Goal: Task Accomplishment & Management: Manage account settings

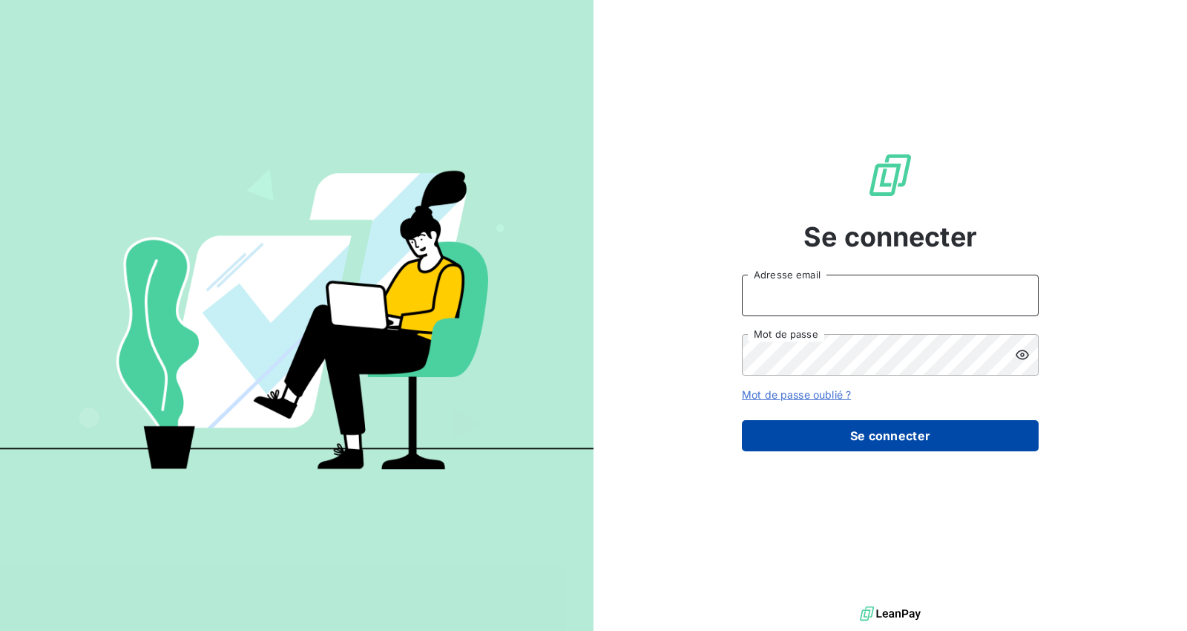
type input "[EMAIL_ADDRESS][DOMAIN_NAME]"
click at [893, 432] on button "Se connecter" at bounding box center [890, 435] width 297 height 31
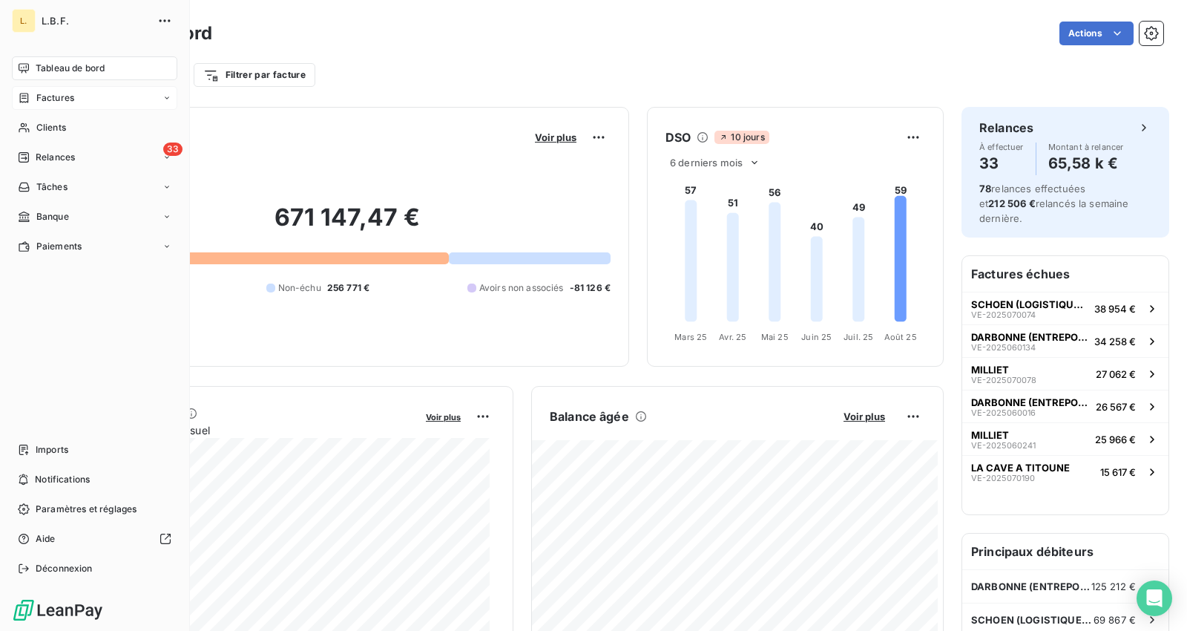
click at [54, 89] on div "Factures" at bounding box center [94, 98] width 165 height 24
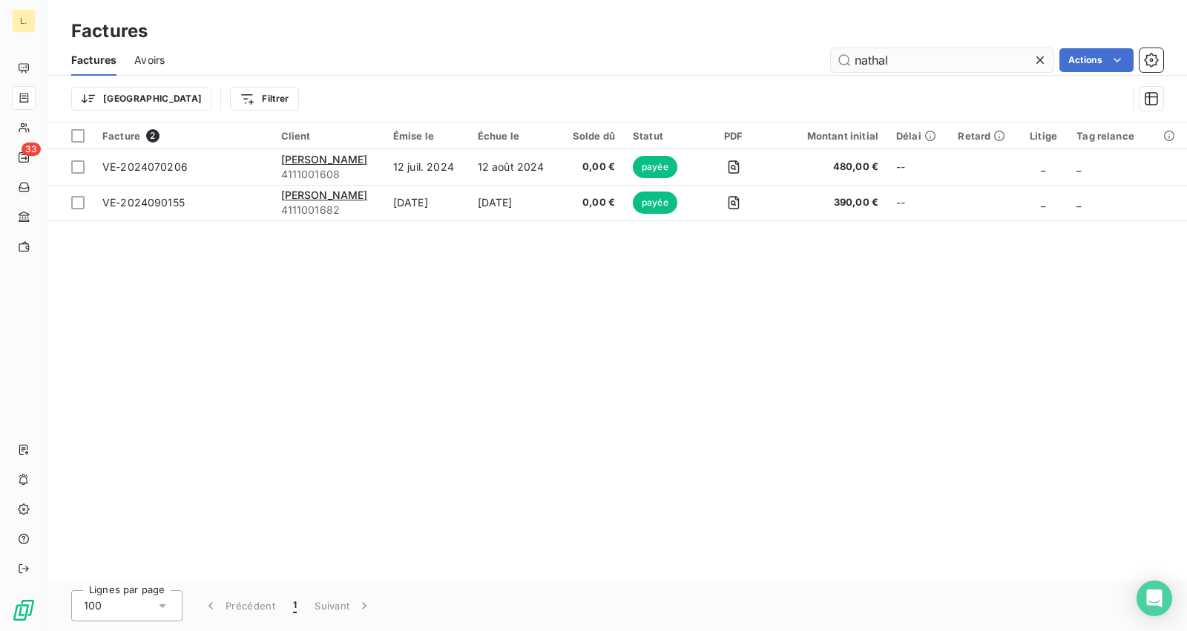
click at [909, 49] on input "nathal" at bounding box center [942, 60] width 223 height 24
click at [908, 53] on input "nathal" at bounding box center [942, 60] width 223 height 24
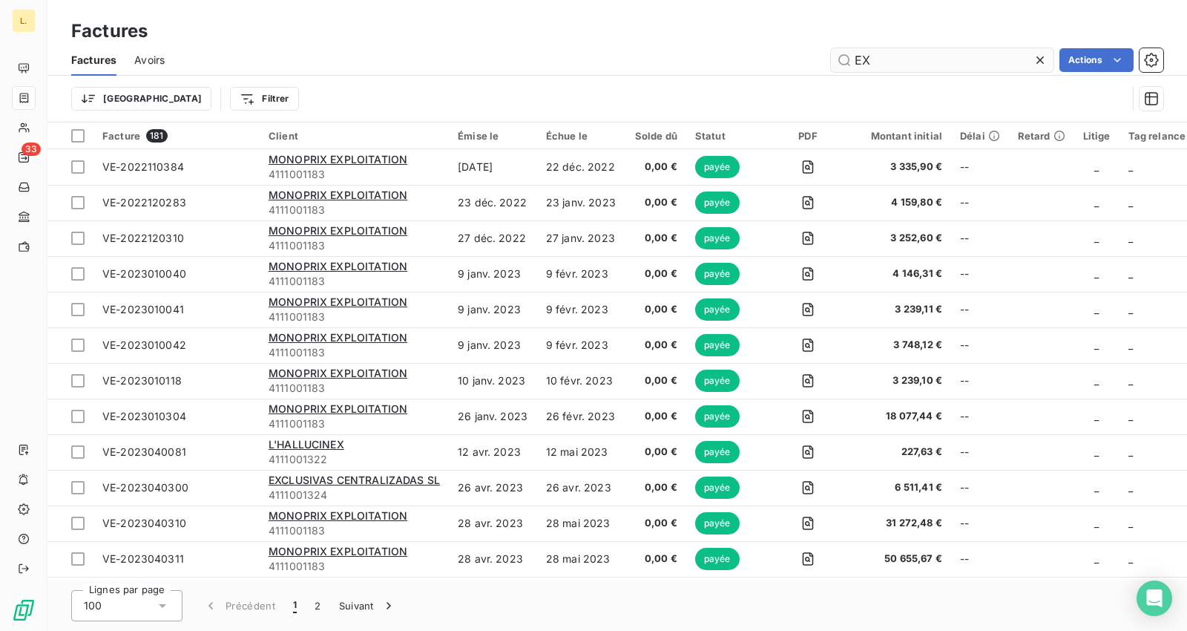
type input "E"
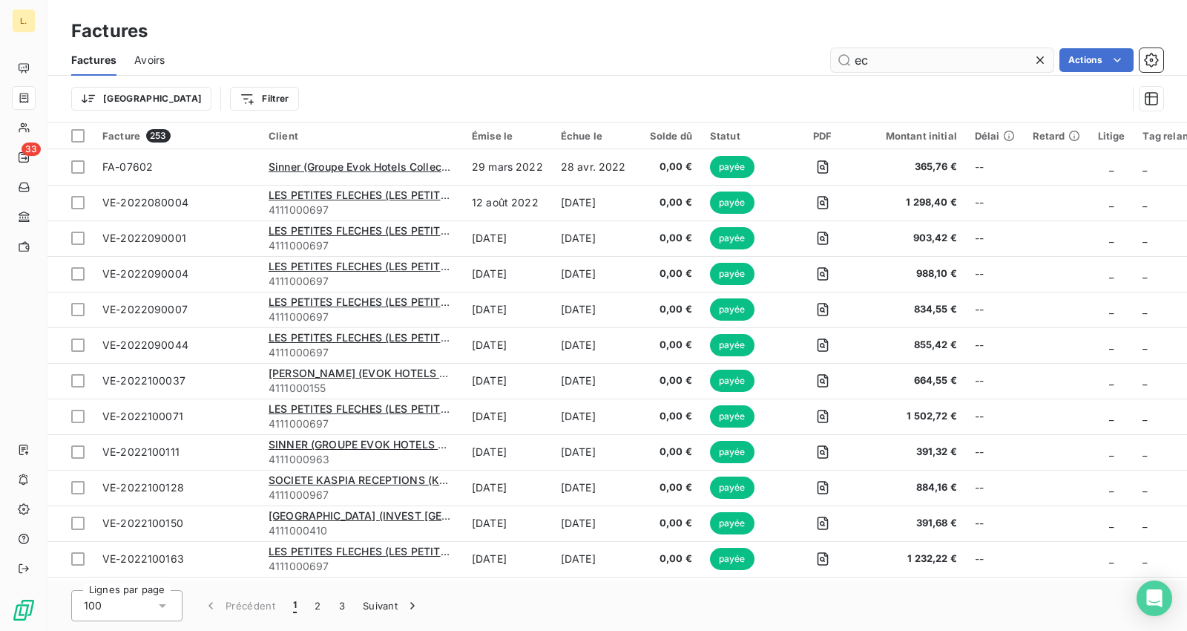
type input "e"
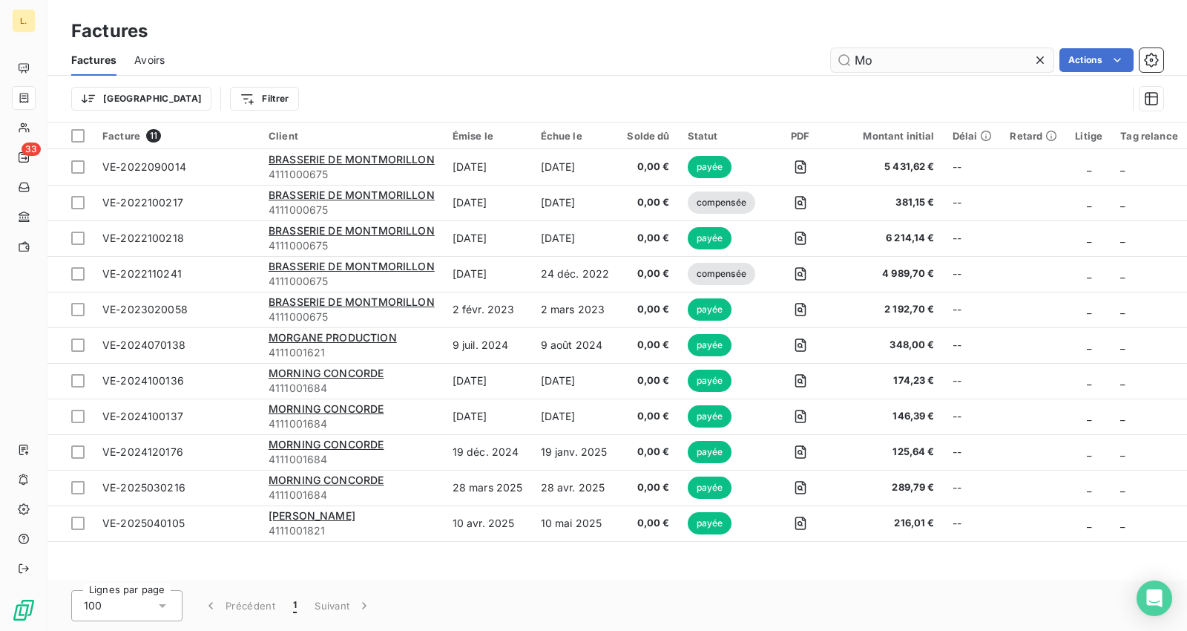
type input "M"
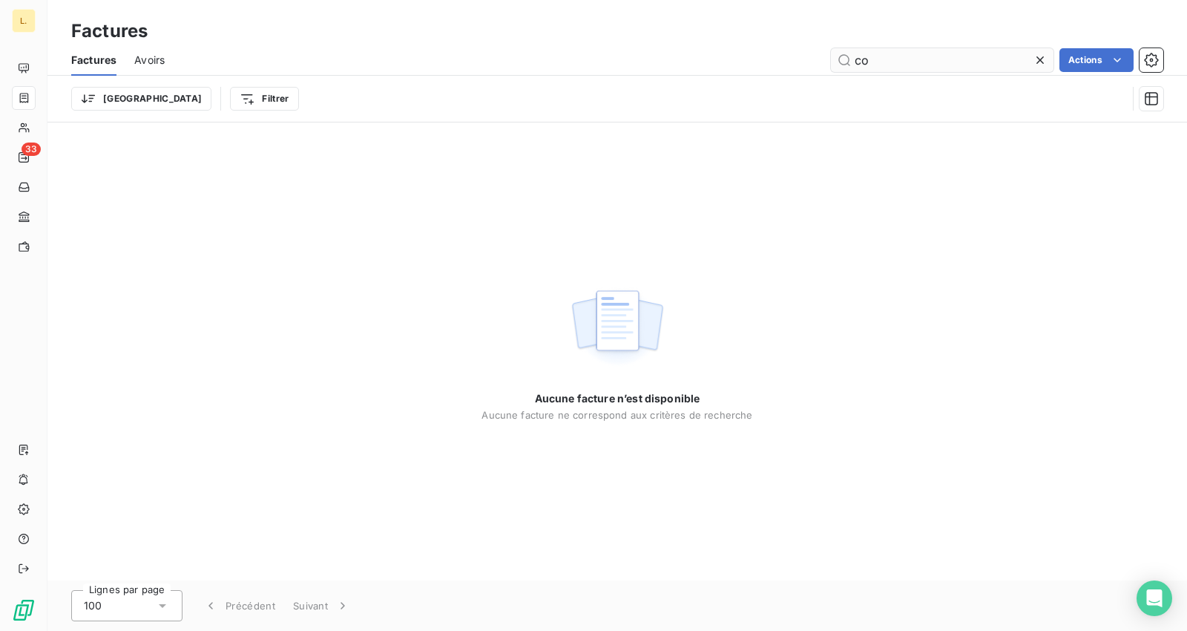
type input "c"
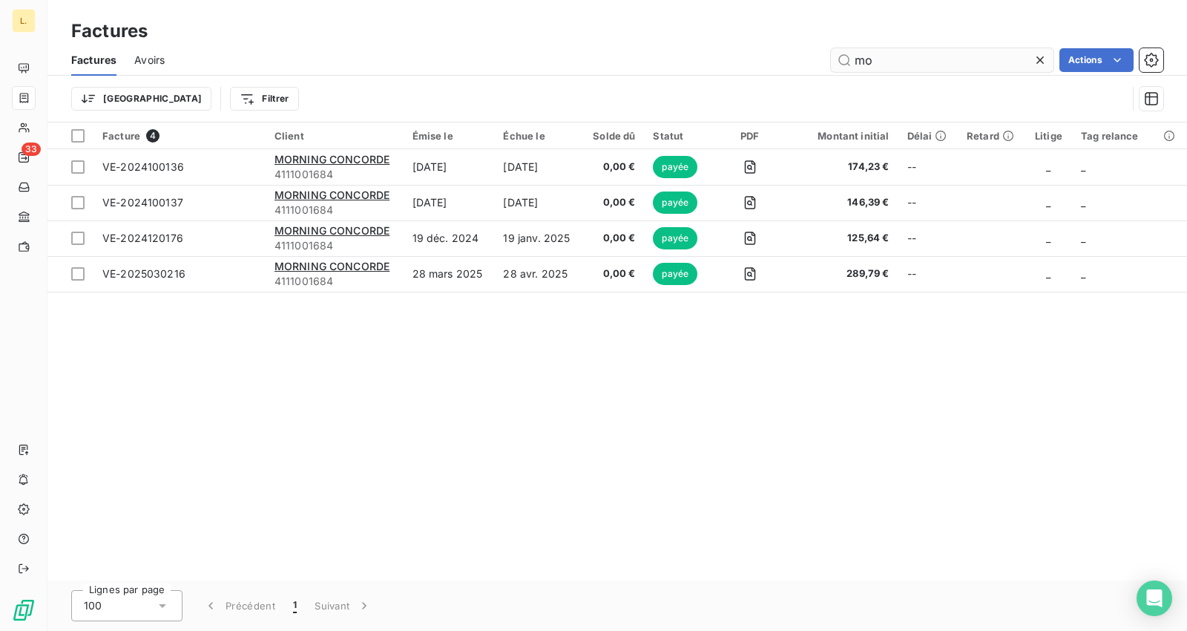
type input "m"
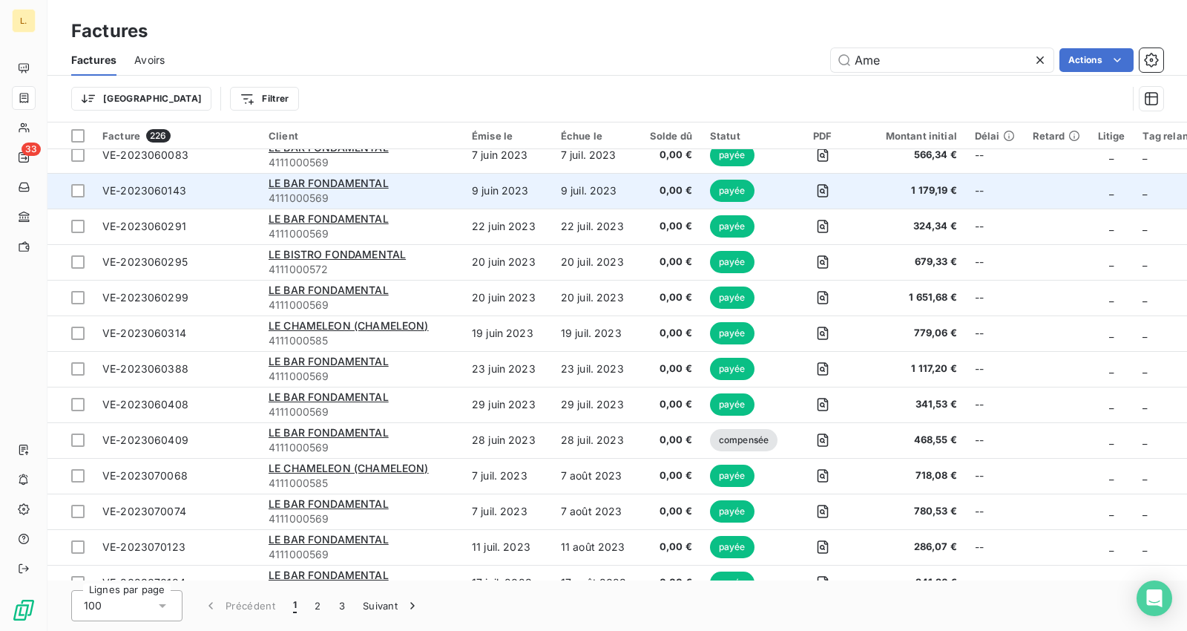
scroll to position [3135, 0]
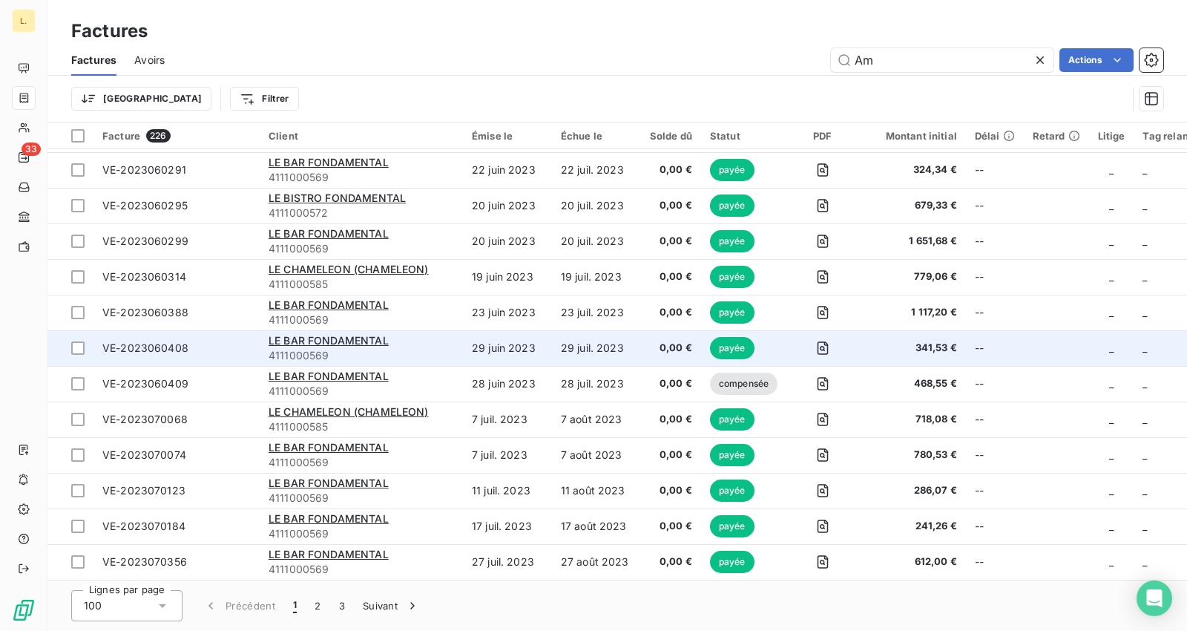
type input "A"
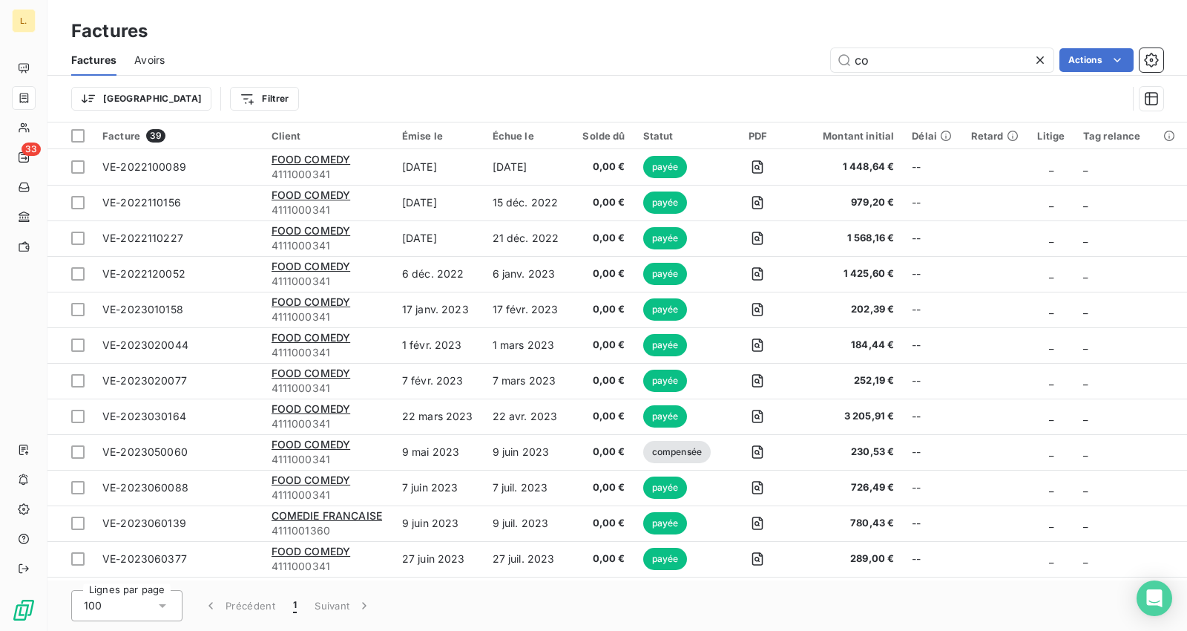
type input "c"
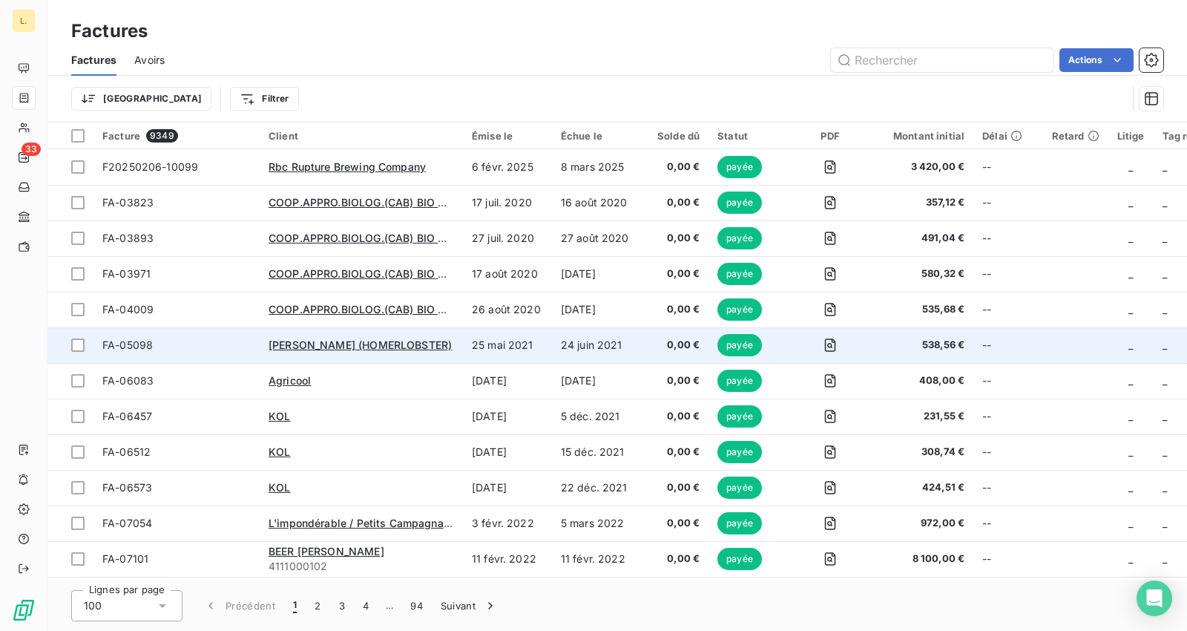
click at [585, 341] on td "24 juin 2021" at bounding box center [596, 345] width 89 height 36
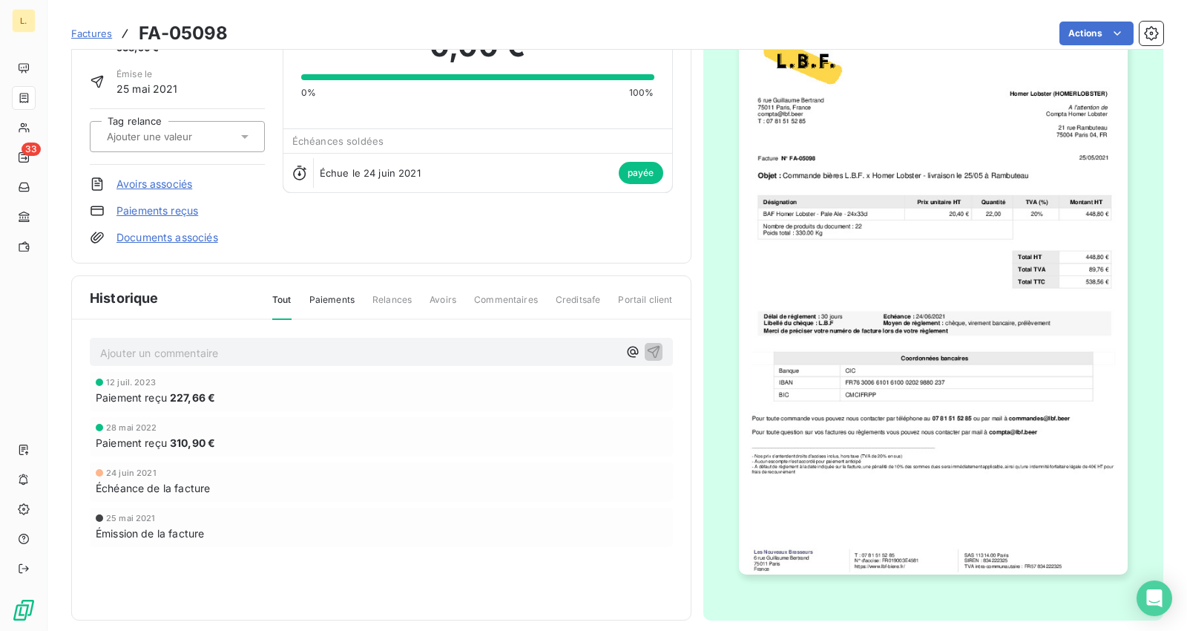
scroll to position [91, 0]
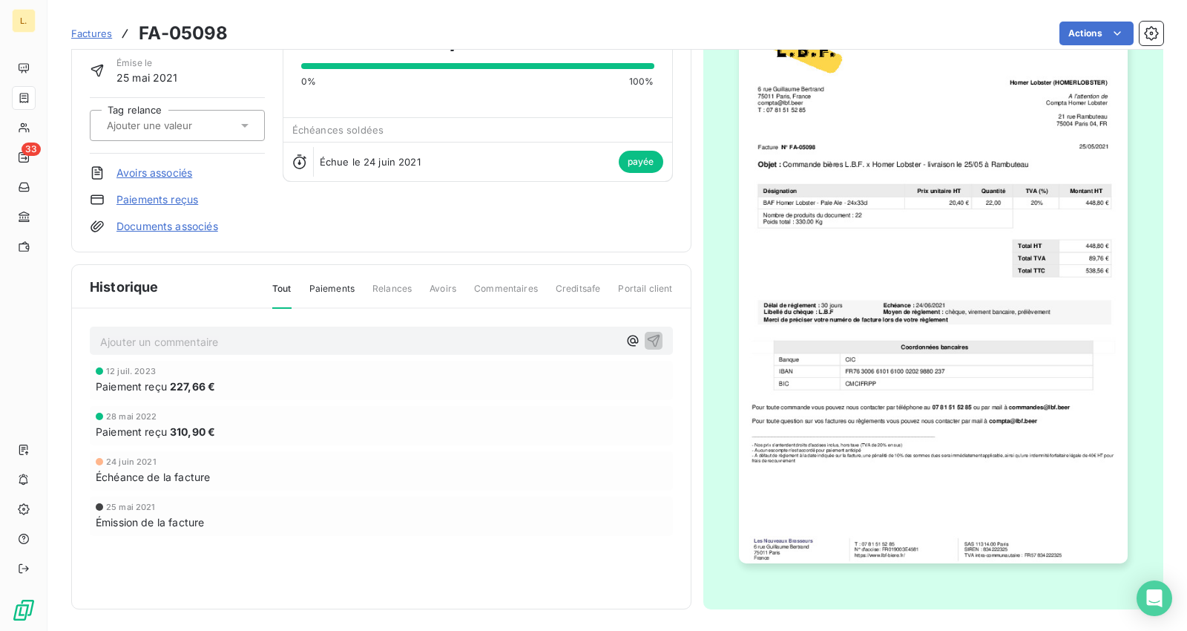
click at [878, 340] on img "button" at bounding box center [933, 288] width 389 height 550
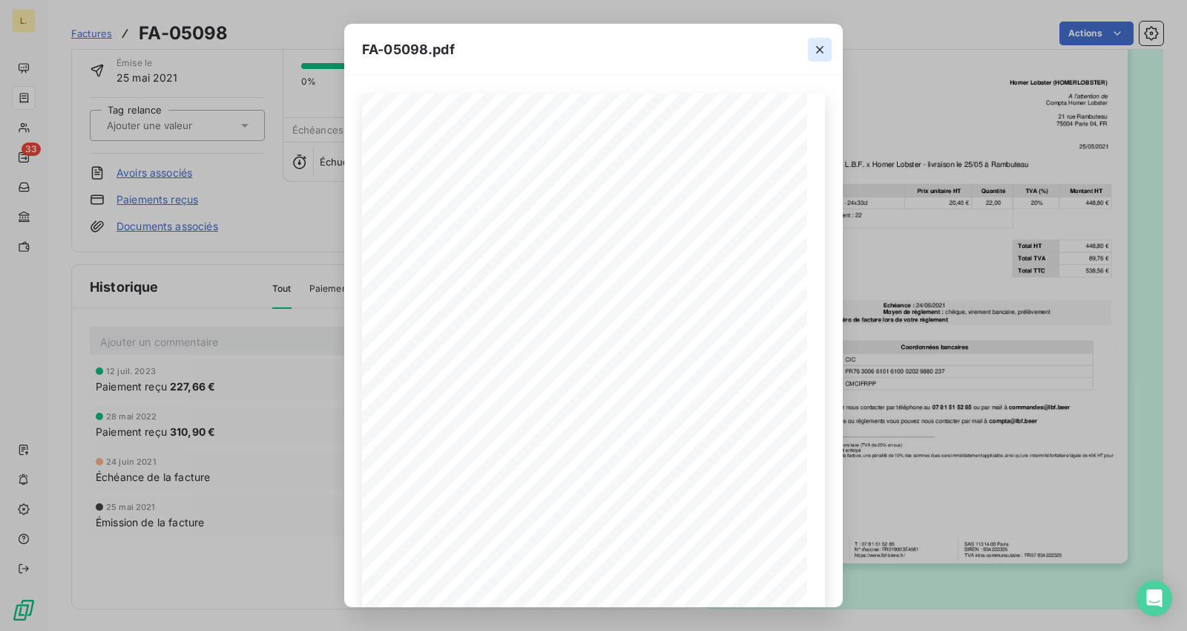
click at [818, 43] on icon "button" at bounding box center [819, 49] width 15 height 15
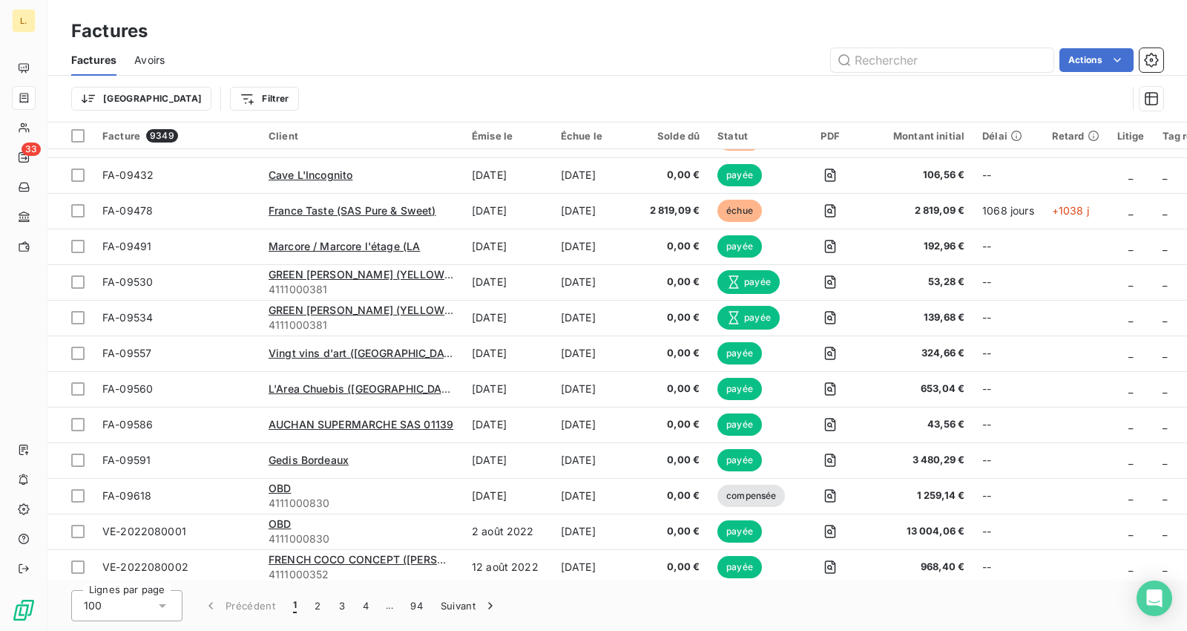
scroll to position [1868, 0]
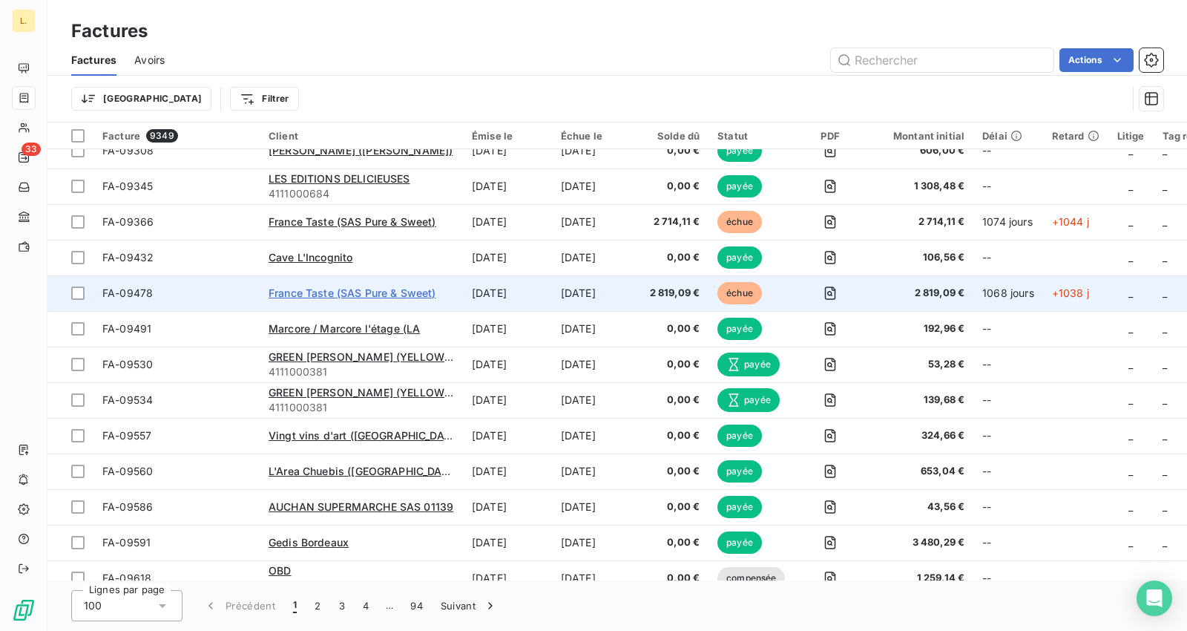
click at [372, 289] on span "France Taste (SAS Pure & Sweet)" at bounding box center [353, 292] width 168 height 13
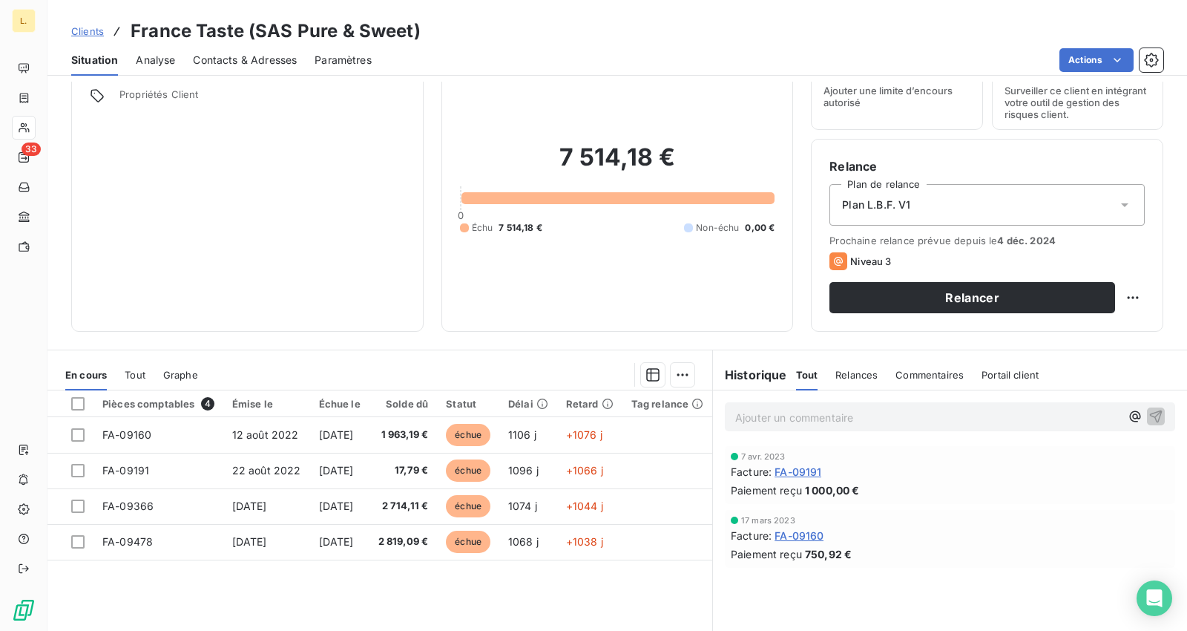
scroll to position [82, 0]
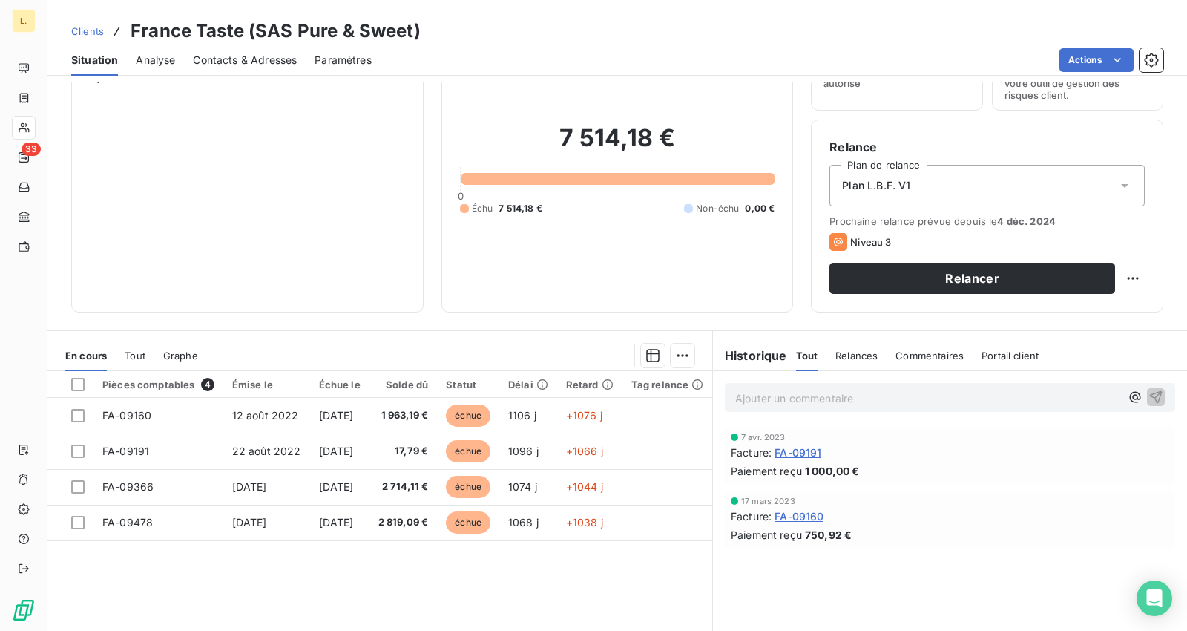
drag, startPoint x: 351, startPoint y: 292, endPoint x: 333, endPoint y: 296, distance: 18.2
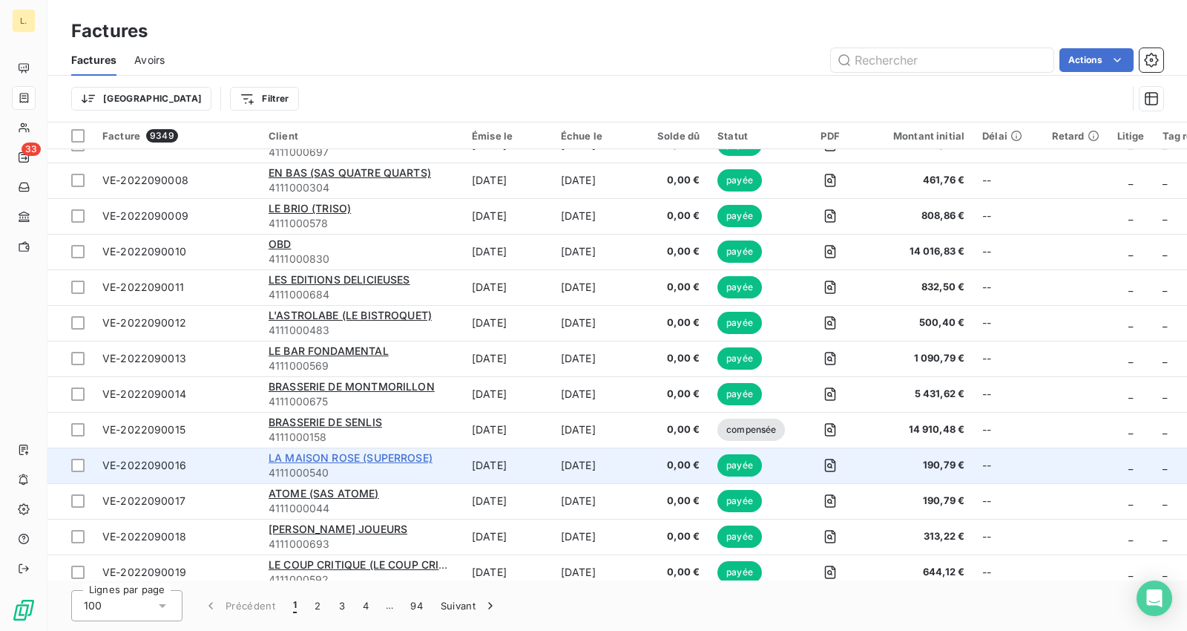
scroll to position [3135, 0]
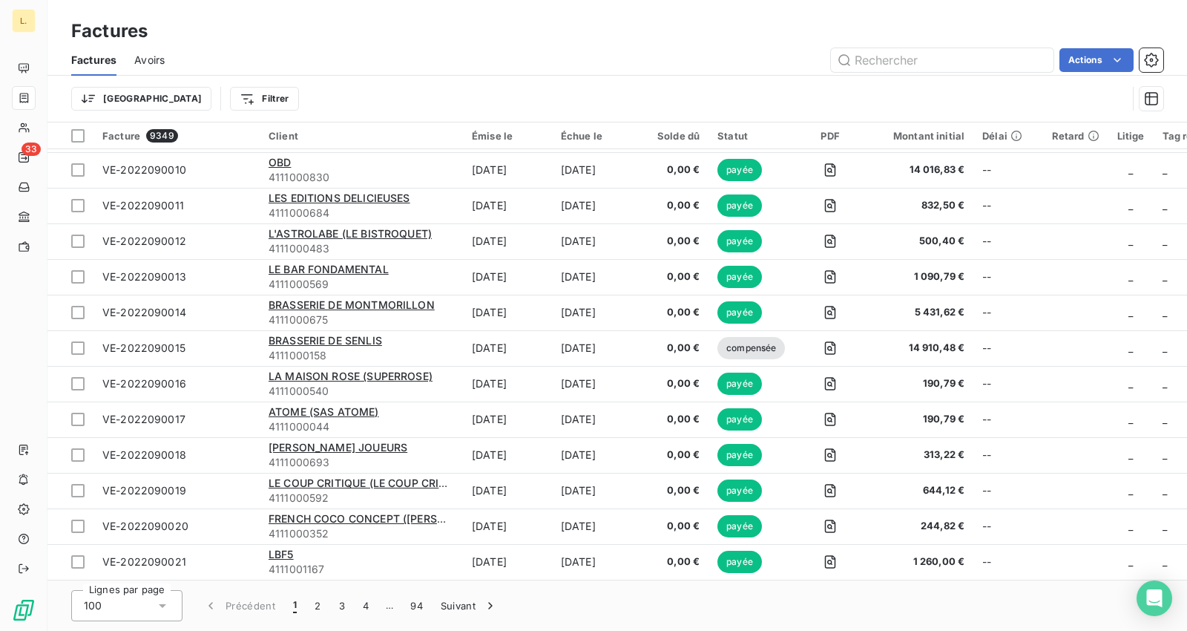
click at [898, 86] on div "Trier Filtrer" at bounding box center [599, 99] width 1056 height 28
click at [911, 62] on input "text" at bounding box center [942, 60] width 223 height 24
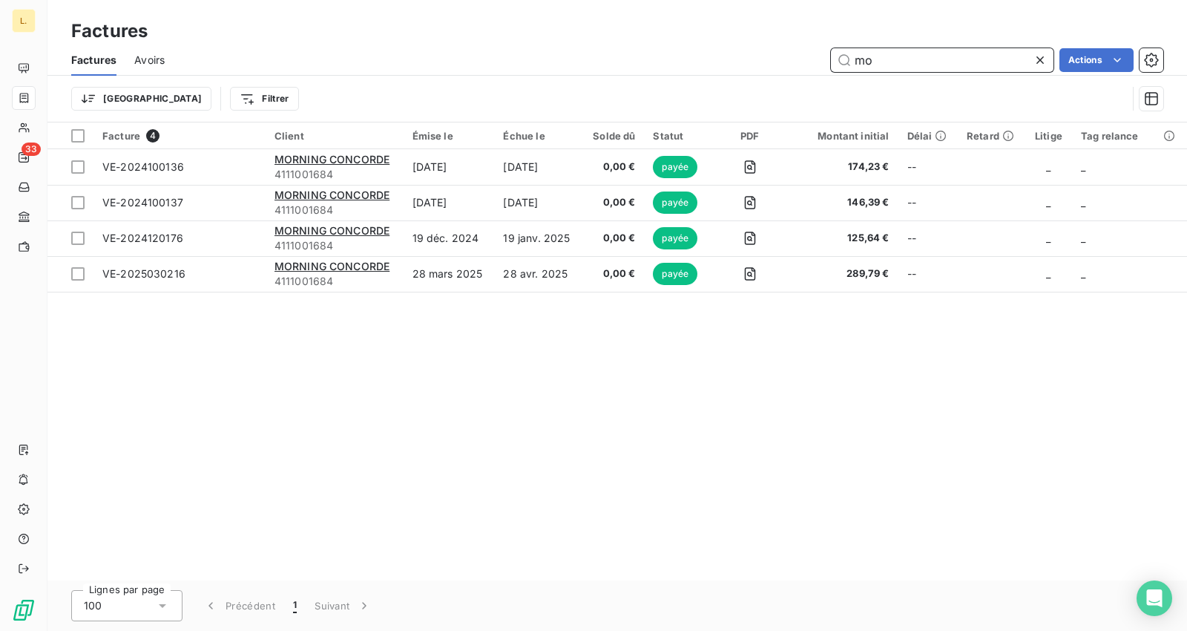
type input "m"
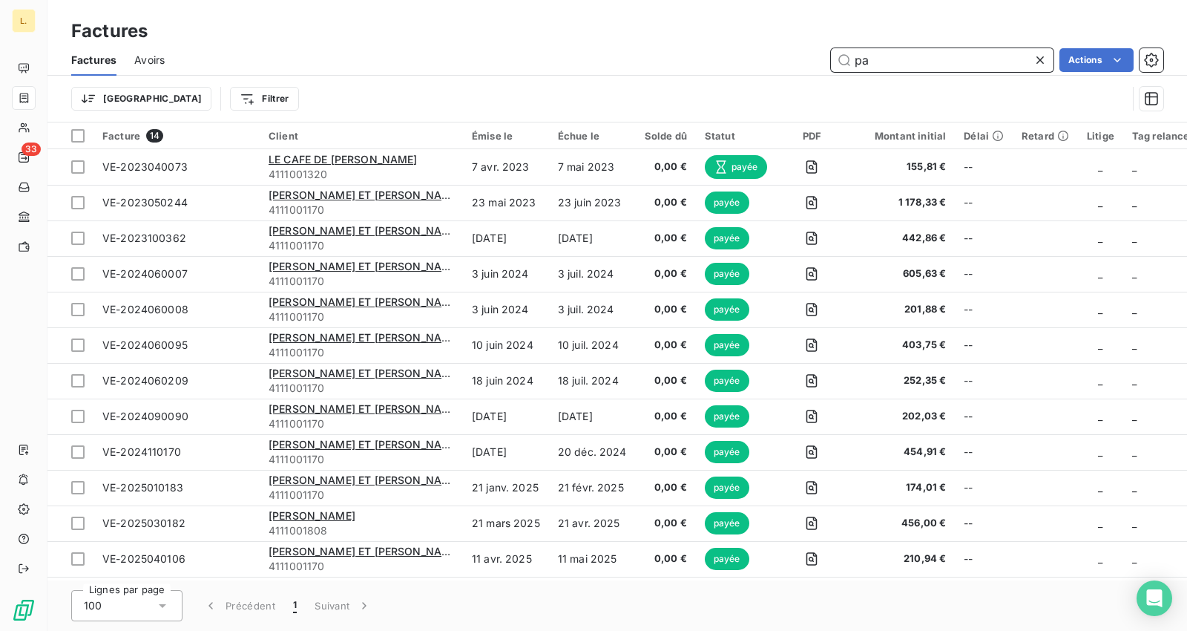
type input "p"
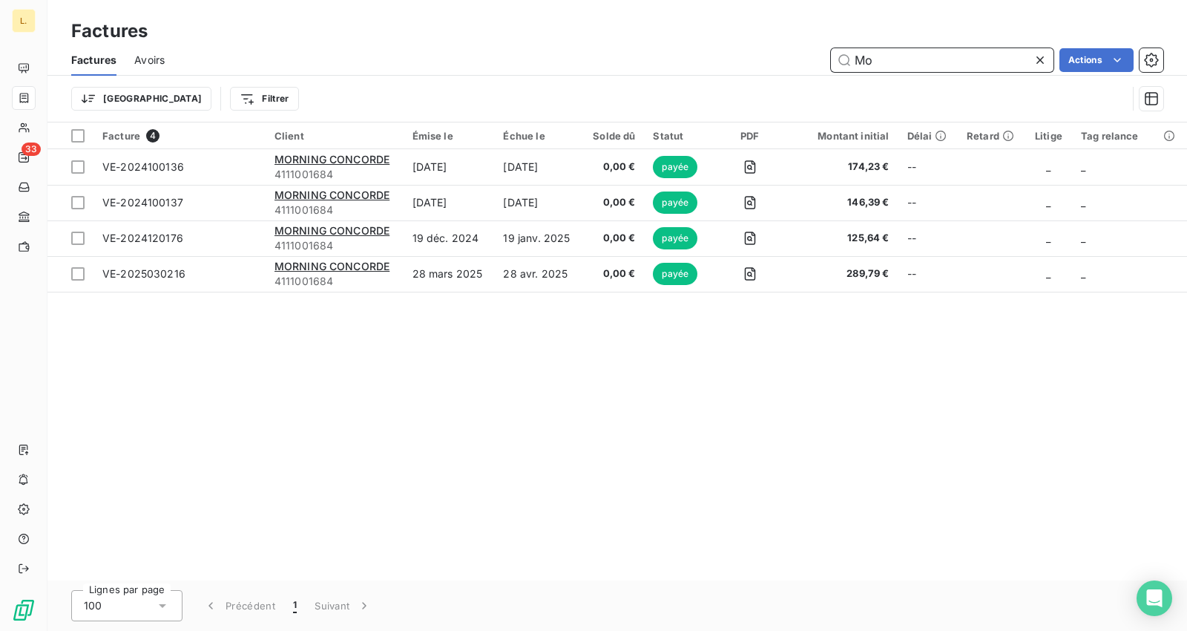
type input "M"
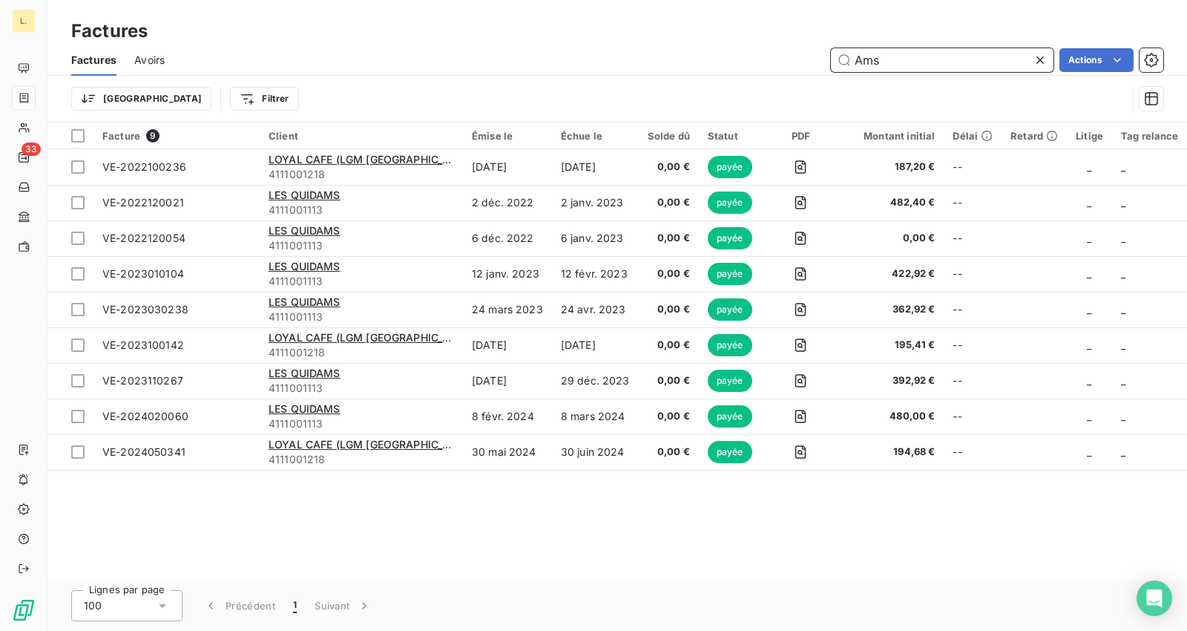
type input "Ams"
